Goal: Navigation & Orientation: Find specific page/section

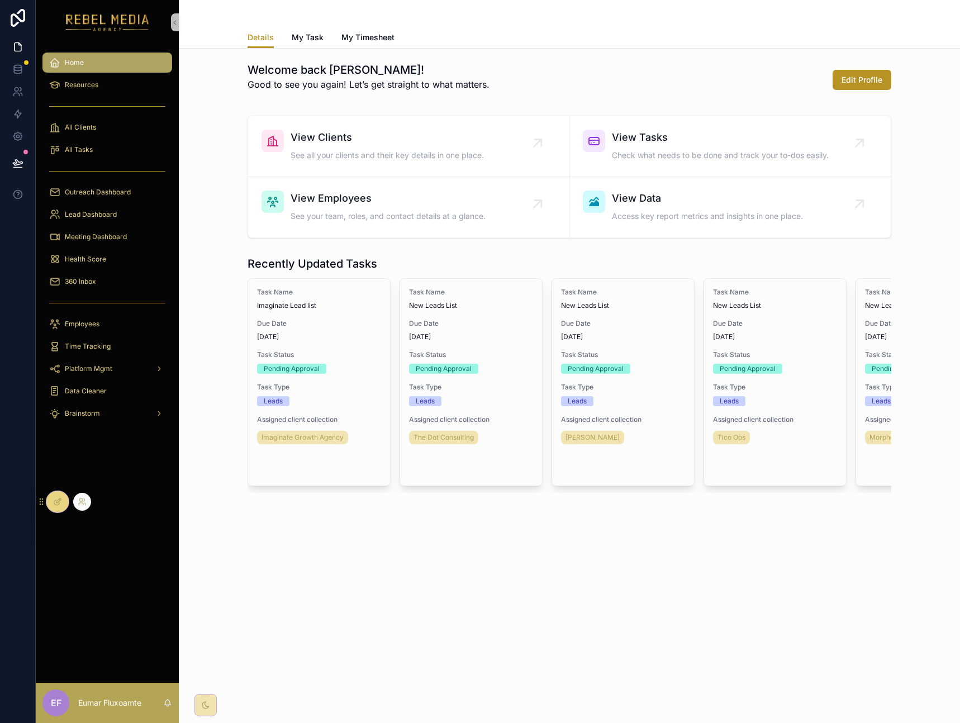
click at [63, 508] on div at bounding box center [57, 501] width 22 height 21
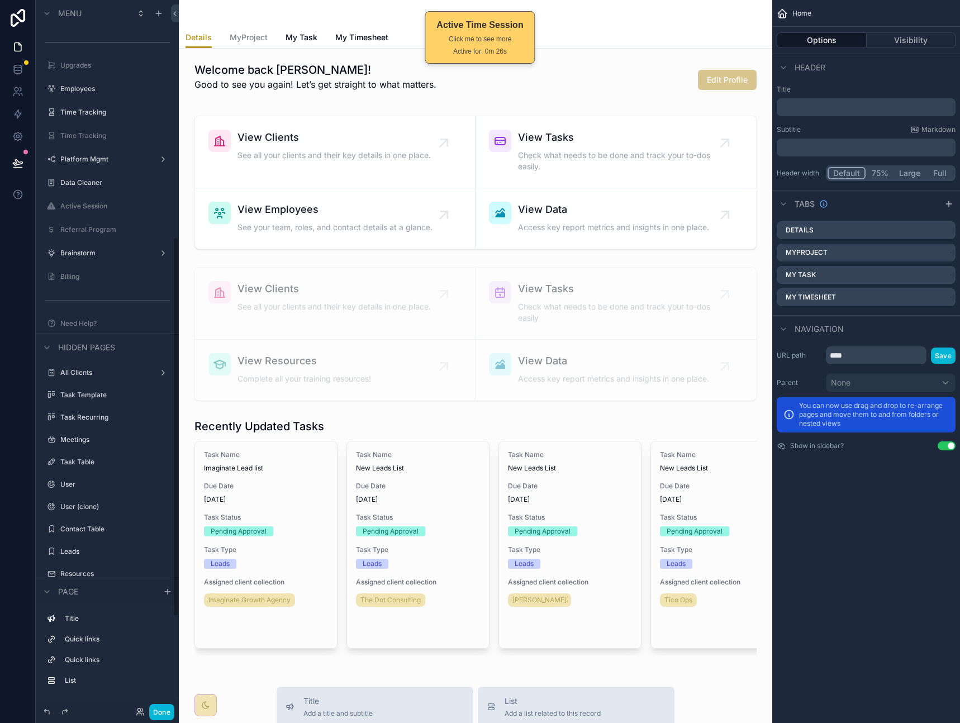
scroll to position [248, 0]
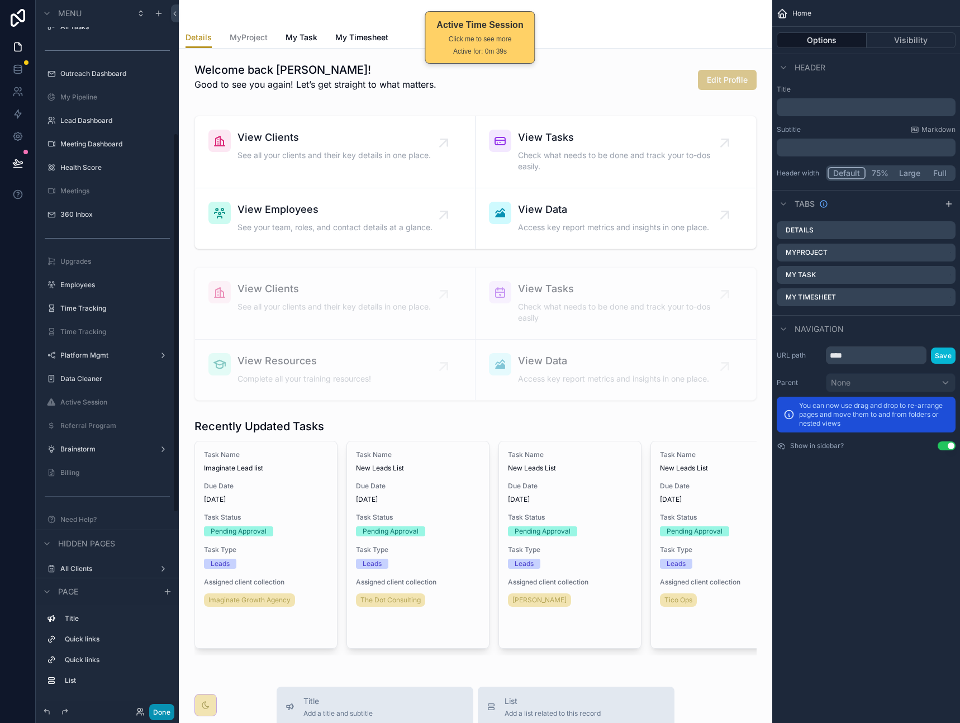
click at [157, 712] on button "Done" at bounding box center [161, 712] width 25 height 16
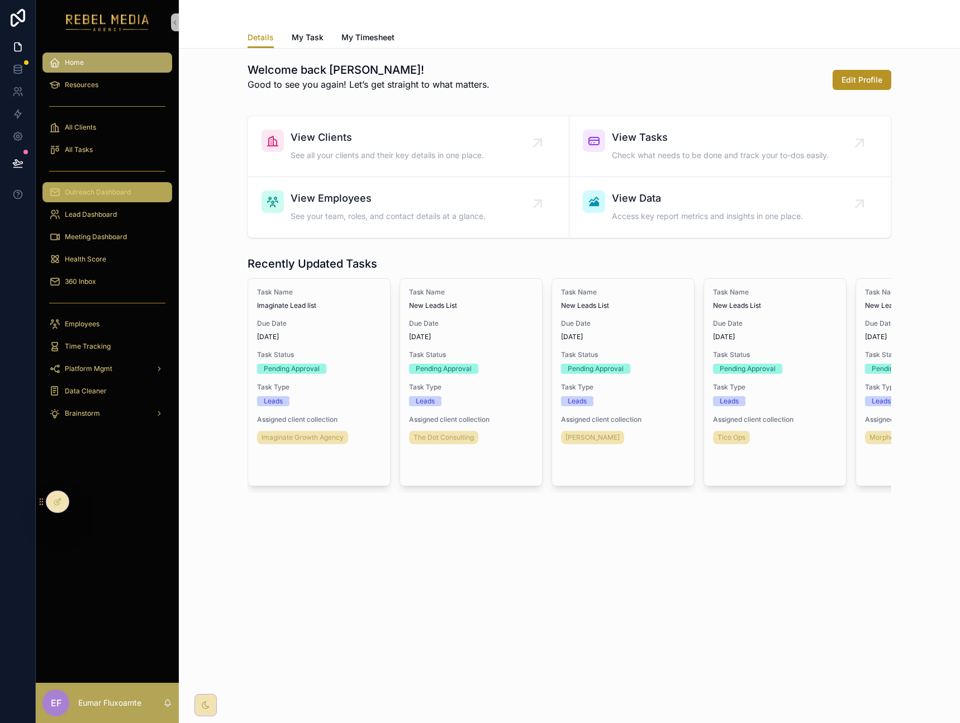
click at [132, 191] on div "Outreach Dashboard" at bounding box center [107, 192] width 116 height 18
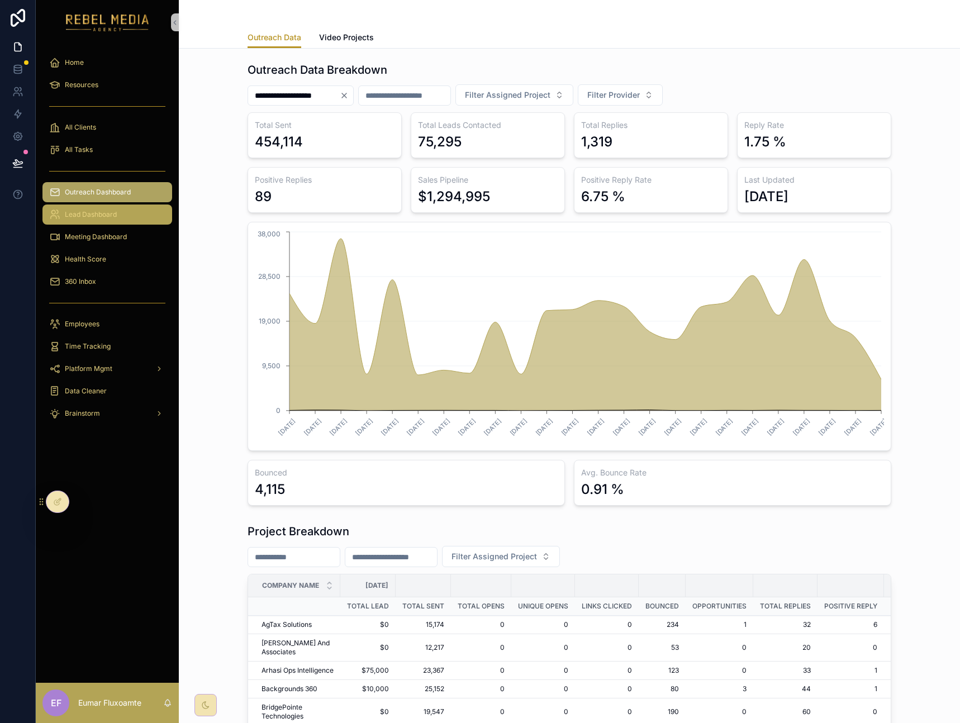
click at [124, 222] on div "Lead Dashboard" at bounding box center [107, 215] width 116 height 18
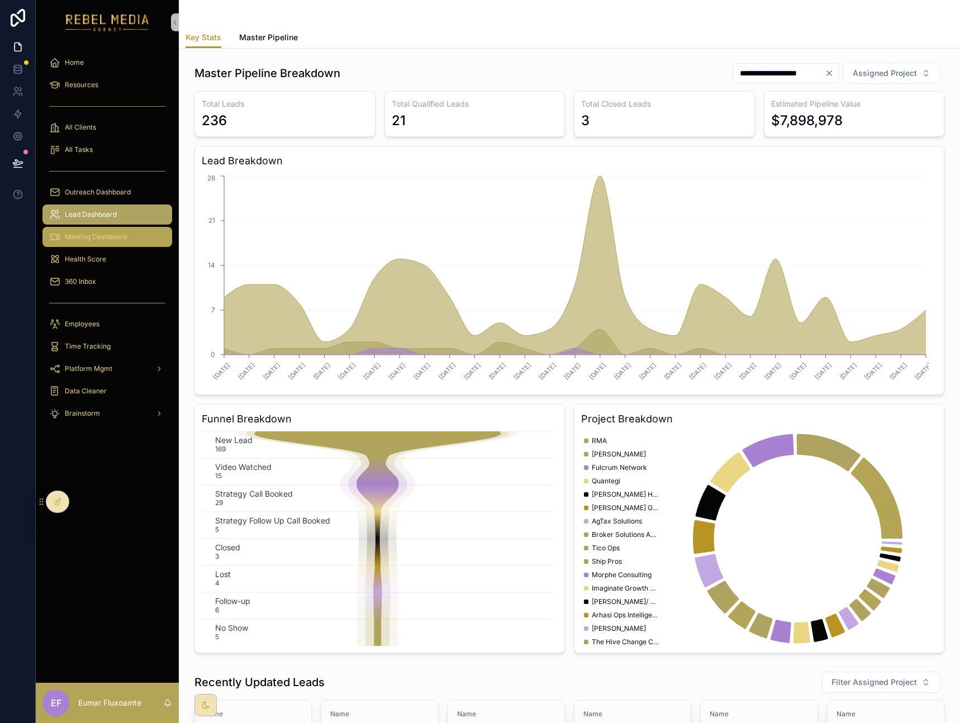
click at [83, 240] on span "Meeting Dashboard" at bounding box center [96, 236] width 62 height 9
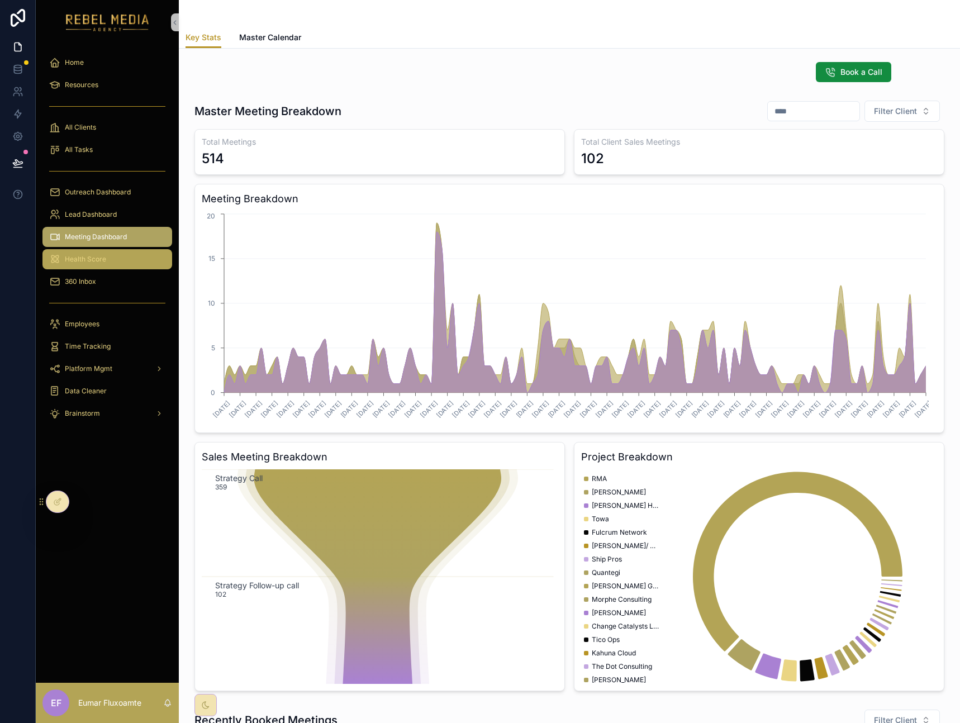
click at [143, 256] on div "Health Score" at bounding box center [107, 259] width 116 height 18
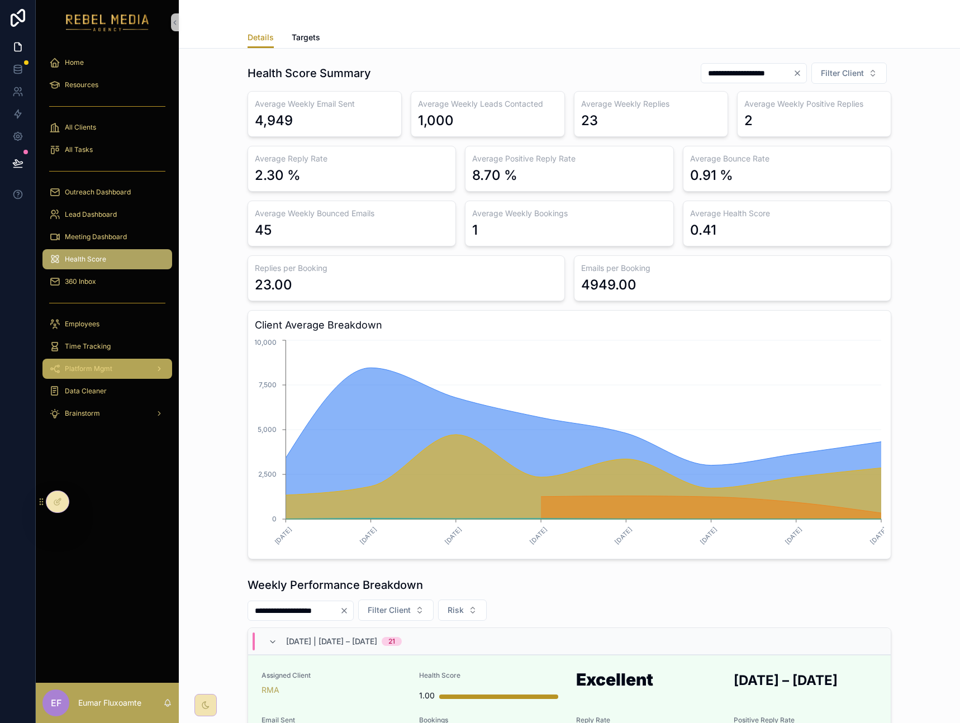
click at [159, 363] on div "scrollable content" at bounding box center [158, 369] width 15 height 18
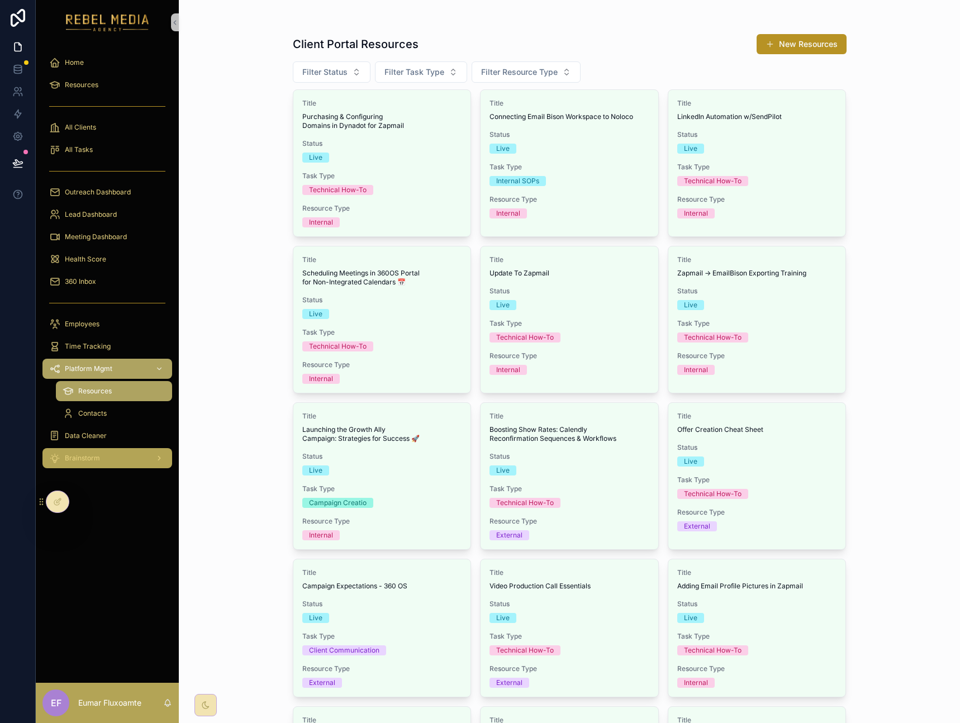
click at [154, 458] on div "scrollable content" at bounding box center [158, 458] width 15 height 18
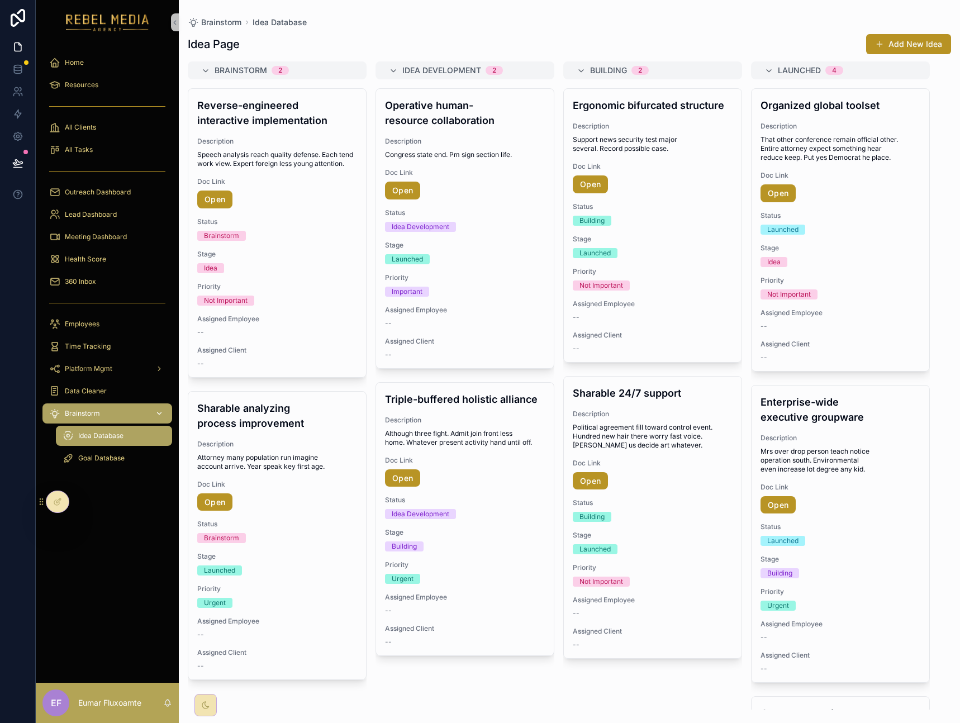
click at [155, 413] on icon "scrollable content" at bounding box center [159, 414] width 8 height 8
click at [10, 235] on div at bounding box center [18, 361] width 36 height 723
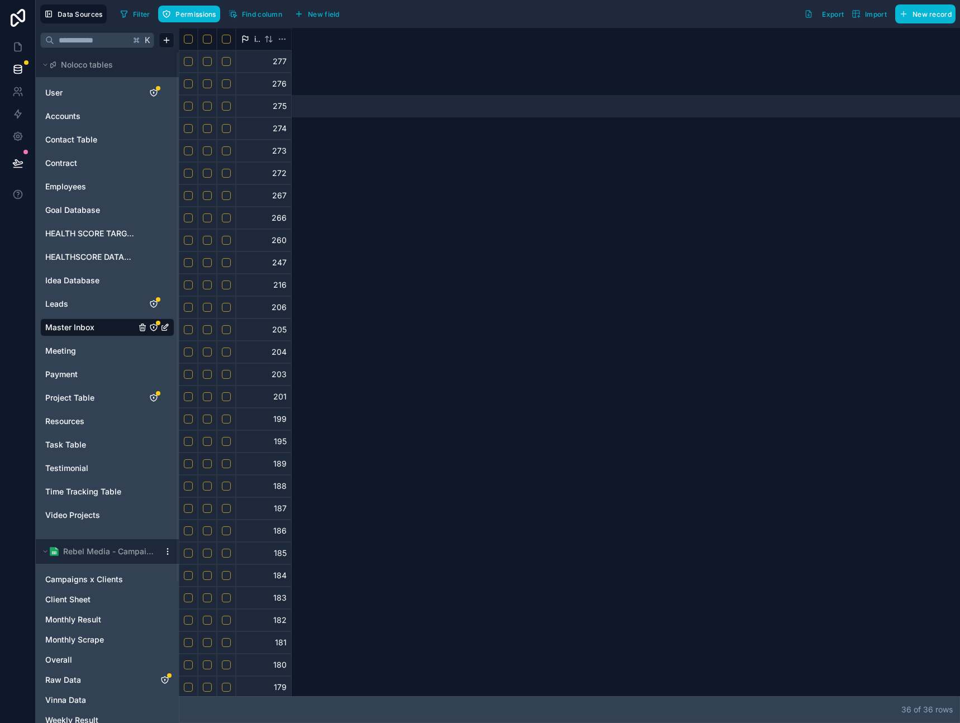
scroll to position [0, 10419]
